Goal: Information Seeking & Learning: Understand process/instructions

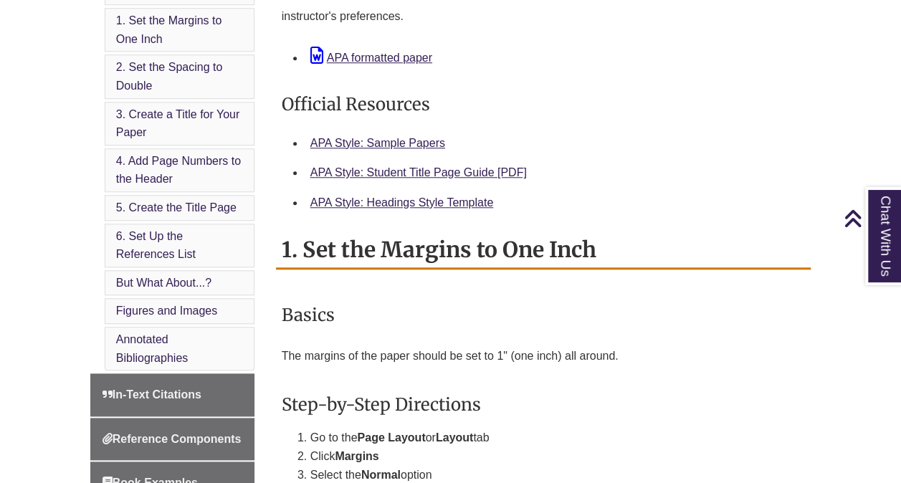
scroll to position [614, 0]
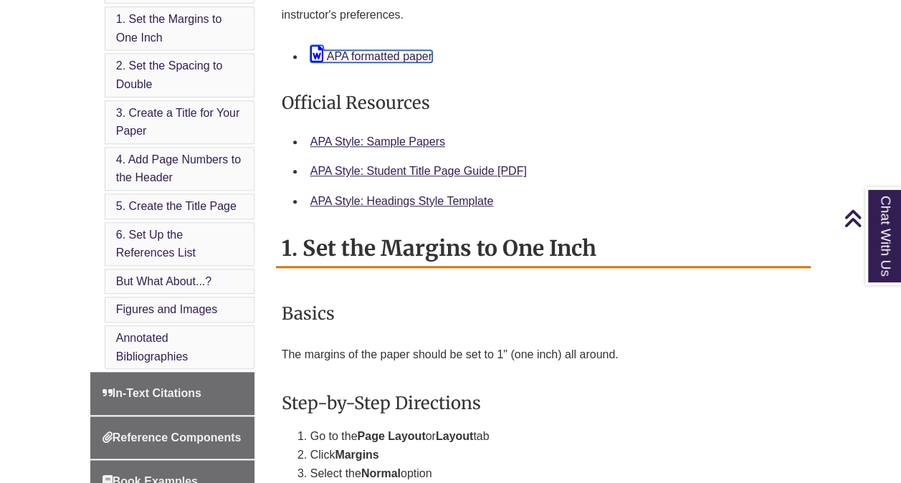
click at [426, 57] on link "APA formatted paper" at bounding box center [371, 56] width 122 height 12
click at [790, 95] on h3 "Official Resources" at bounding box center [544, 103] width 524 height 34
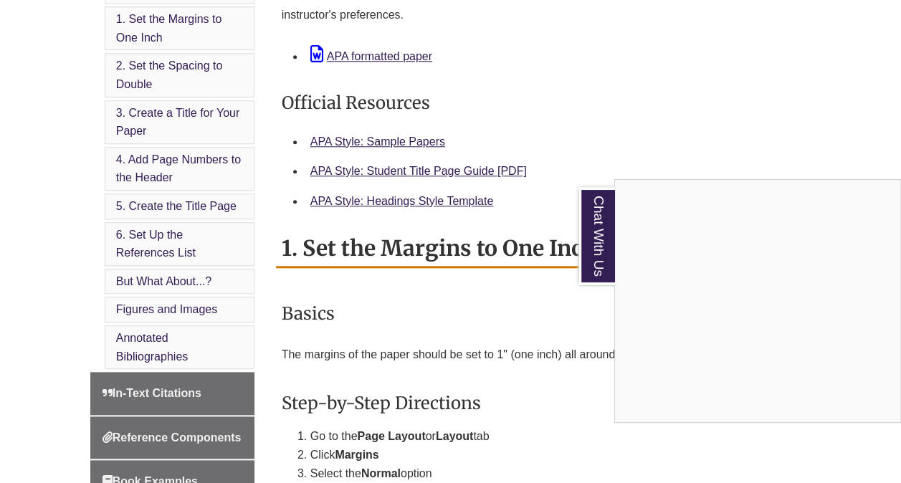
click at [389, 140] on div "Chat With Us" at bounding box center [450, 241] width 901 height 483
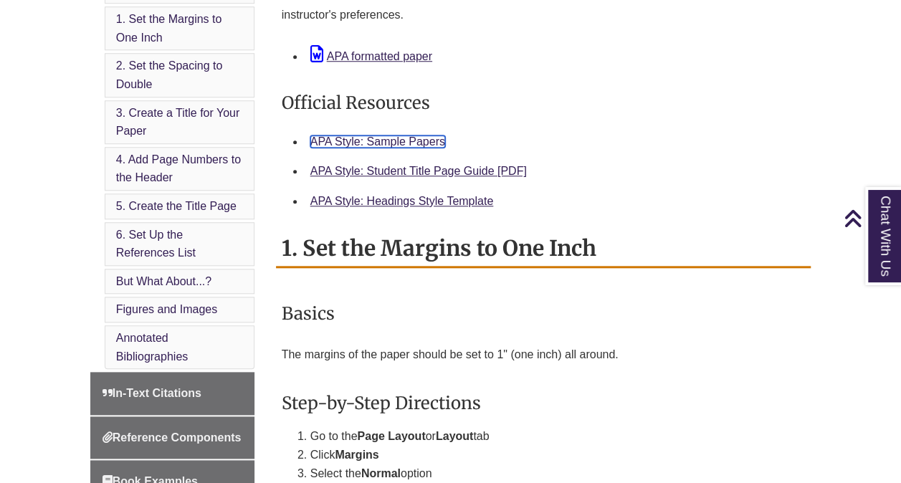
click at [391, 137] on link "APA Style: Sample Papers" at bounding box center [377, 142] width 135 height 12
click at [376, 52] on link "APA formatted paper" at bounding box center [371, 56] width 122 height 12
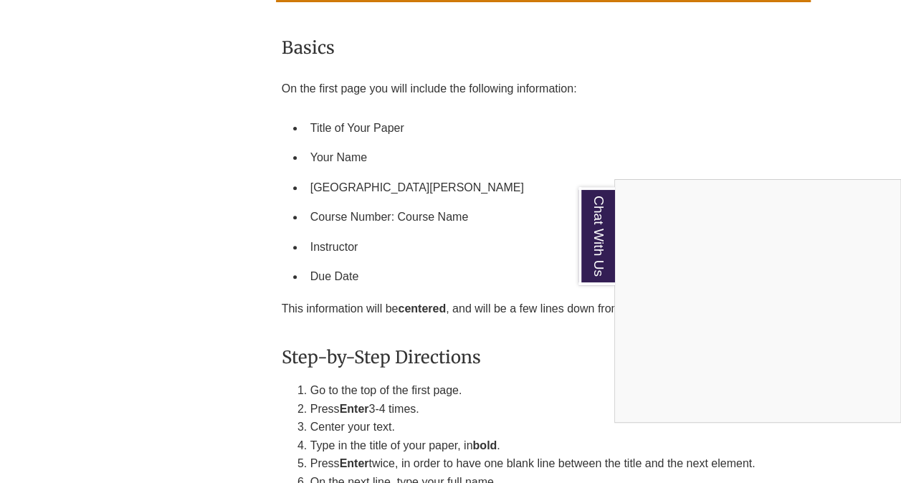
scroll to position [2861, 0]
